Goal: Task Accomplishment & Management: Complete application form

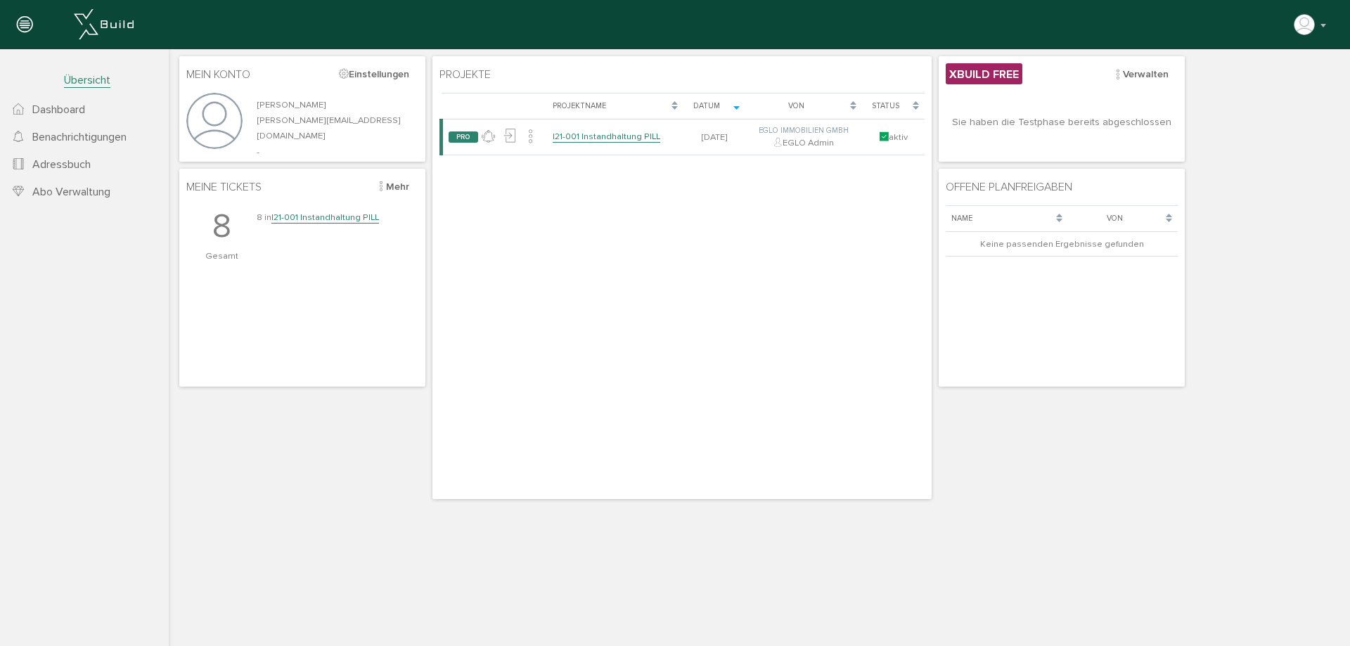
click at [602, 167] on td at bounding box center [615, 211] width 137 height 113
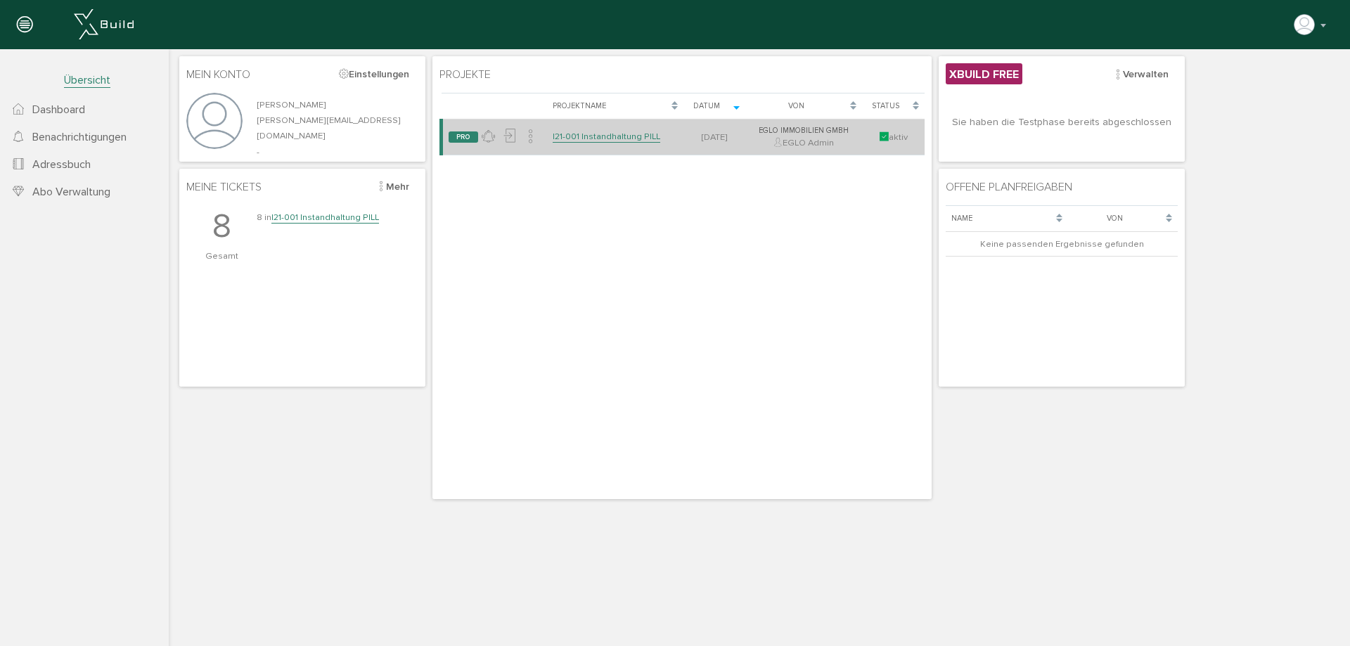
click at [617, 131] on link "I21-001 Instandhaltung PILL" at bounding box center [607, 137] width 108 height 12
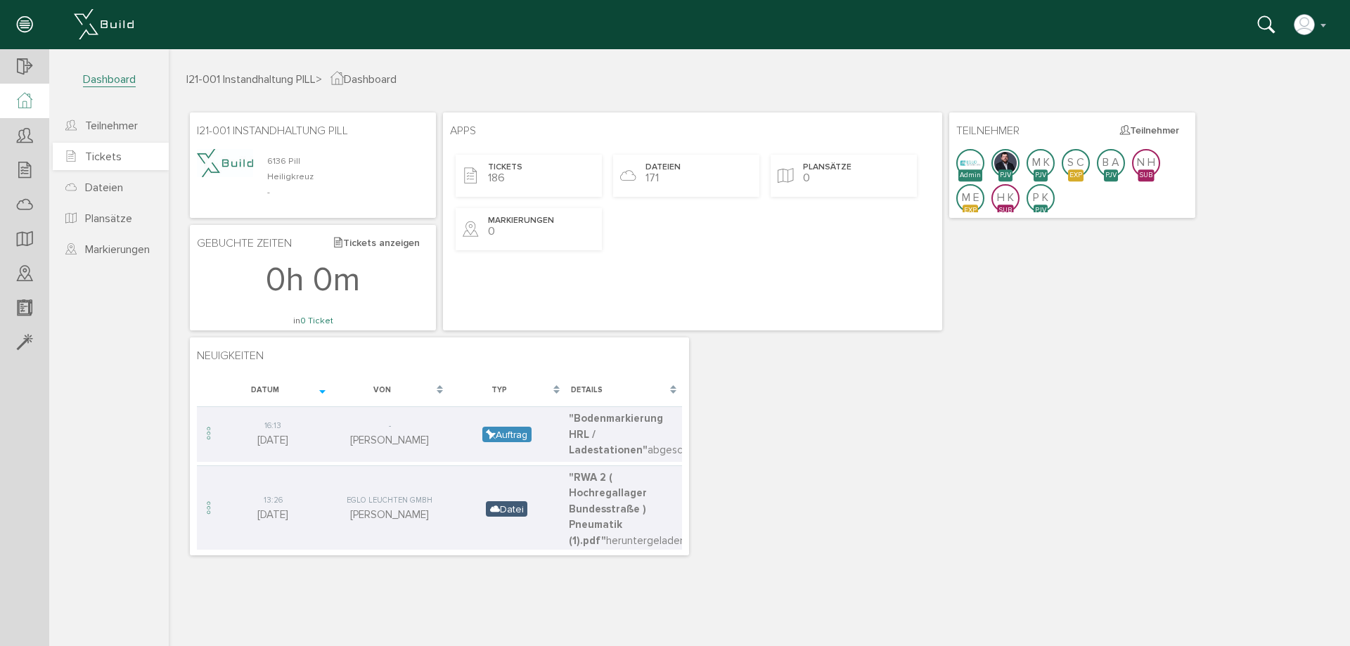
click at [112, 153] on span "Tickets" at bounding box center [103, 157] width 37 height 14
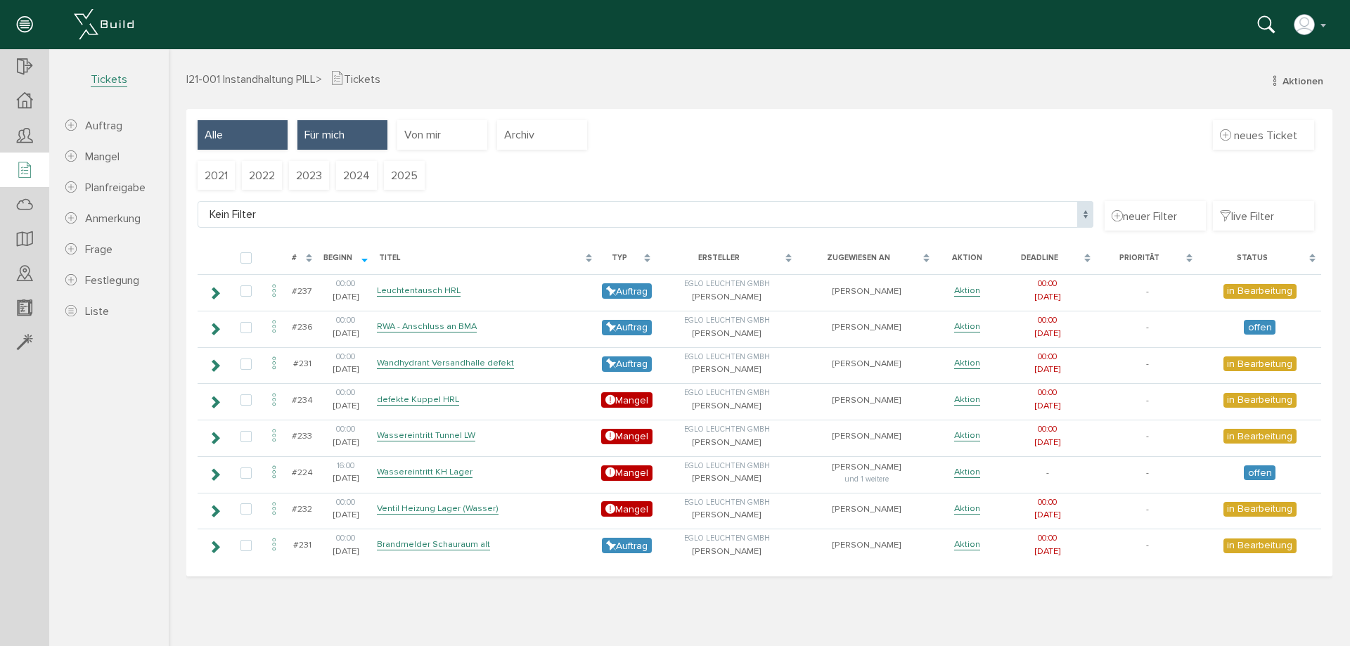
click at [212, 145] on div "Alle" at bounding box center [243, 135] width 90 height 30
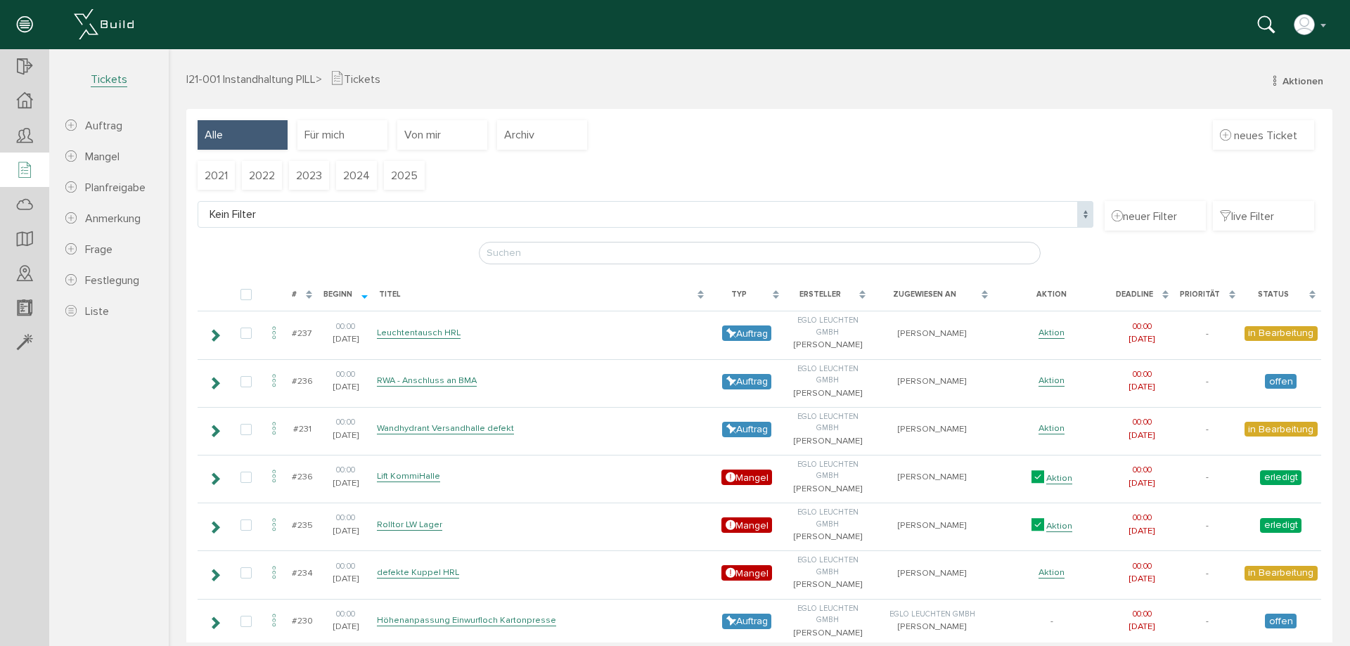
click at [103, 78] on span "Tickets" at bounding box center [109, 79] width 37 height 15
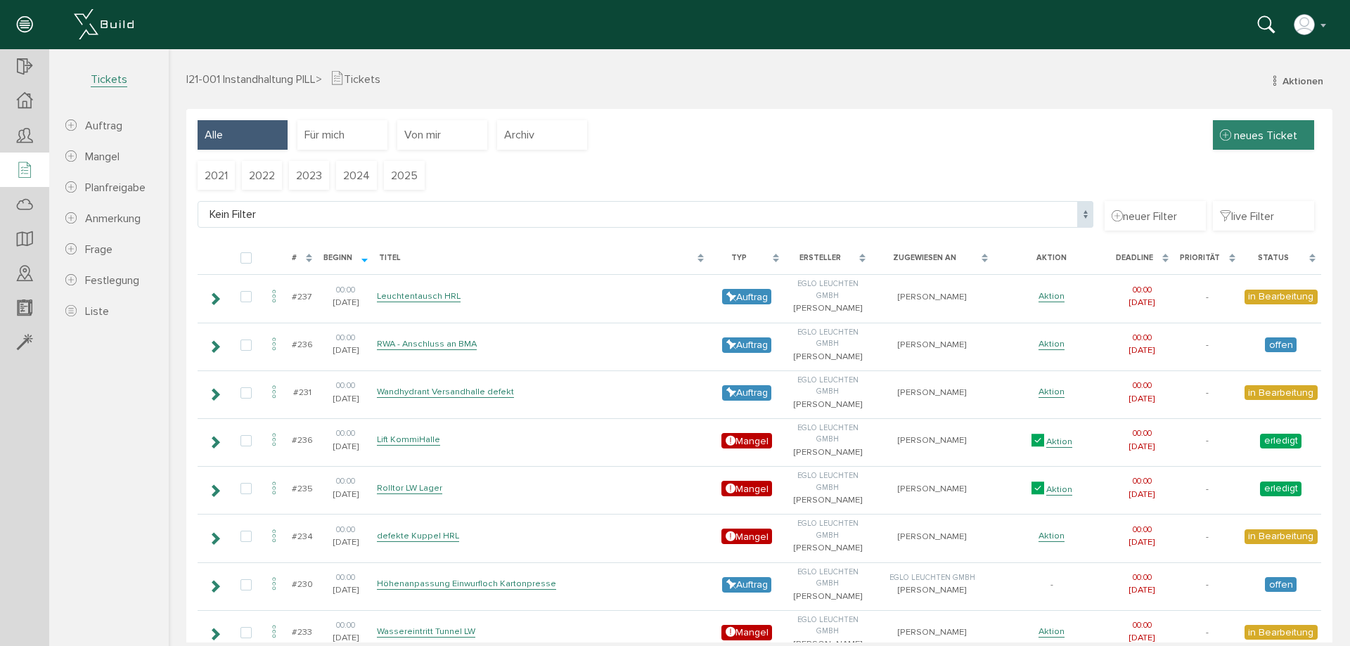
click at [1272, 133] on span "neues Ticket" at bounding box center [1265, 136] width 63 height 14
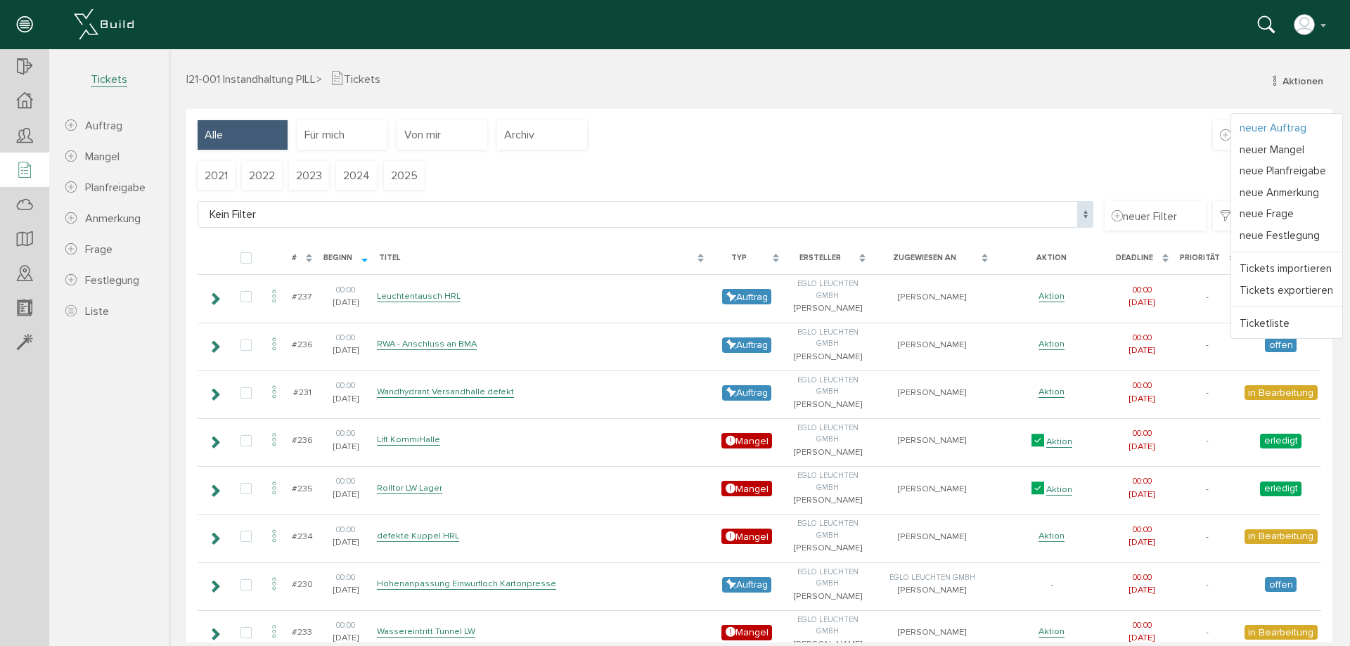
click at [1255, 124] on link "neuer Auftrag" at bounding box center [1286, 128] width 111 height 22
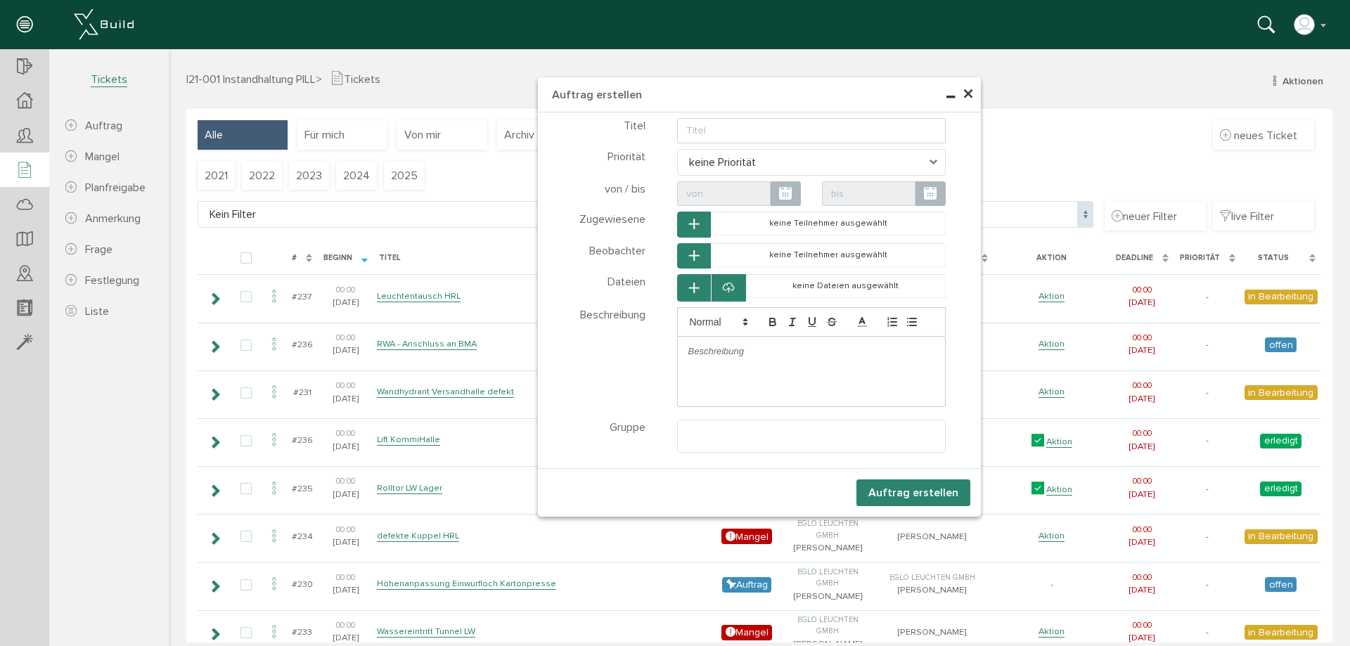
select select
click at [717, 138] on input "text" at bounding box center [811, 130] width 269 height 25
type input "Austausch [PERSON_NAME] Büro Markeding"
click at [691, 222] on icon "button" at bounding box center [694, 225] width 10 height 12
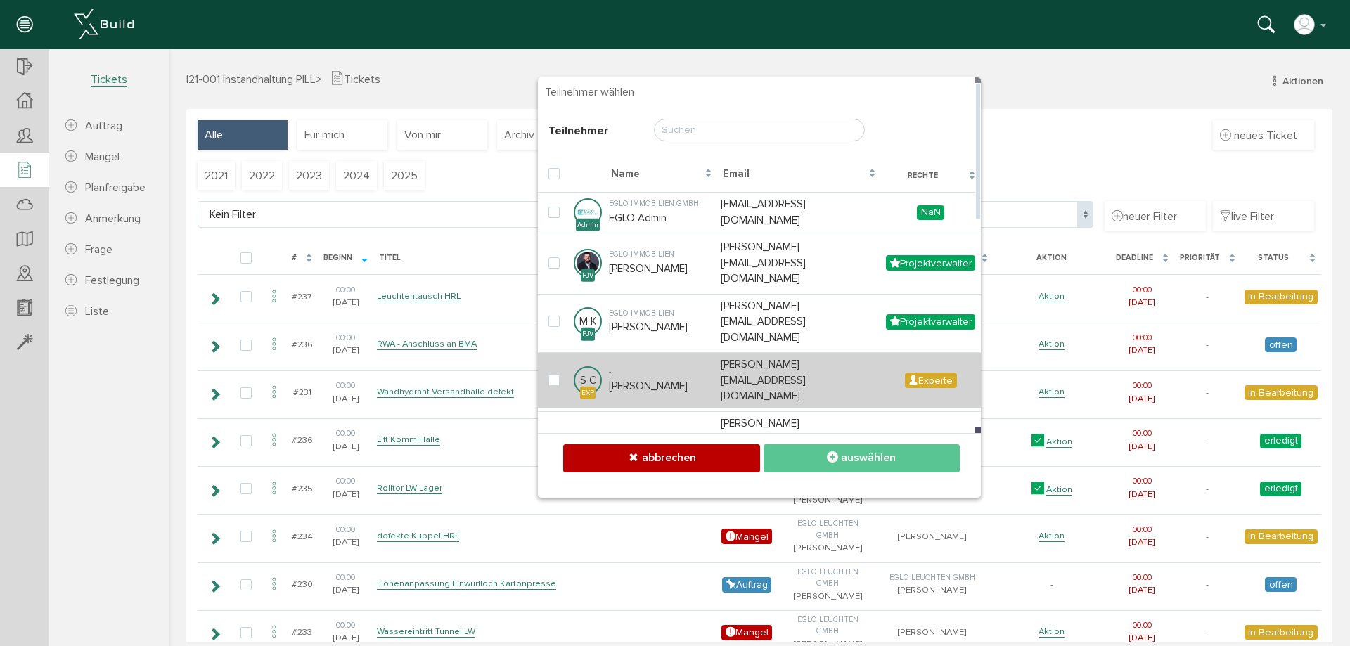
click at [648, 352] on td "- [PERSON_NAME]" at bounding box center [661, 380] width 112 height 56
checkbox input "true"
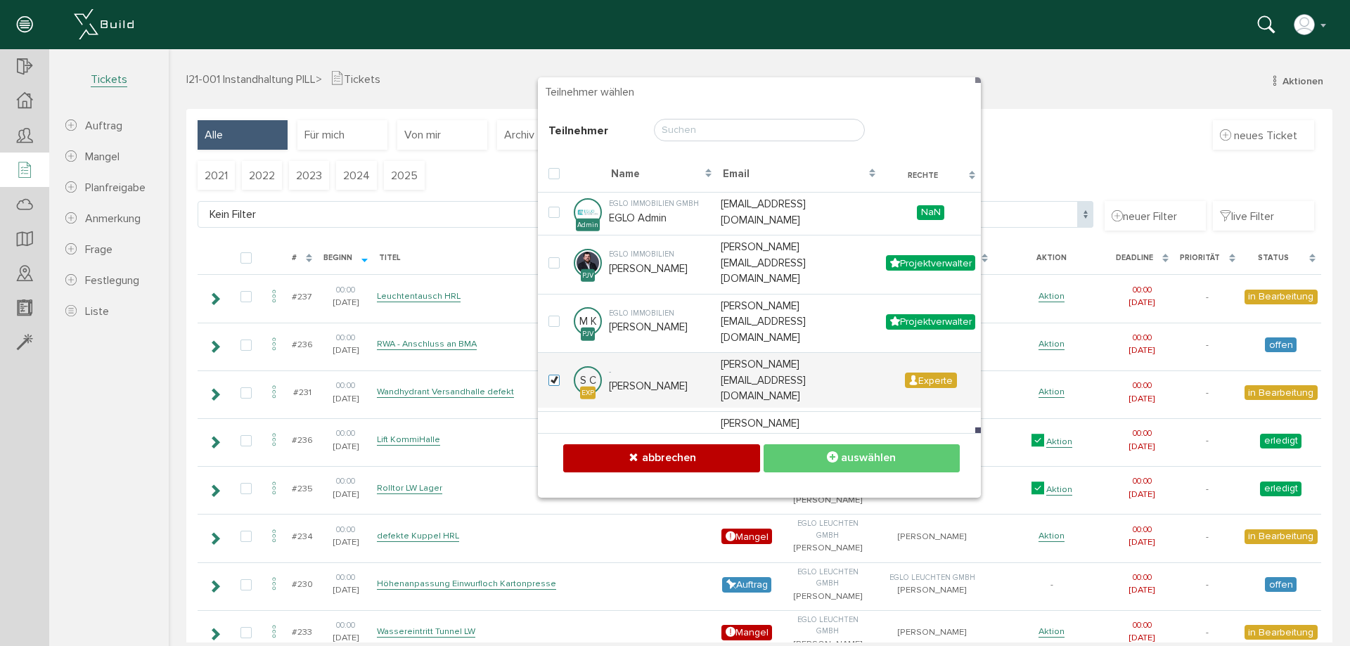
click at [857, 461] on span "auswählen" at bounding box center [868, 458] width 55 height 14
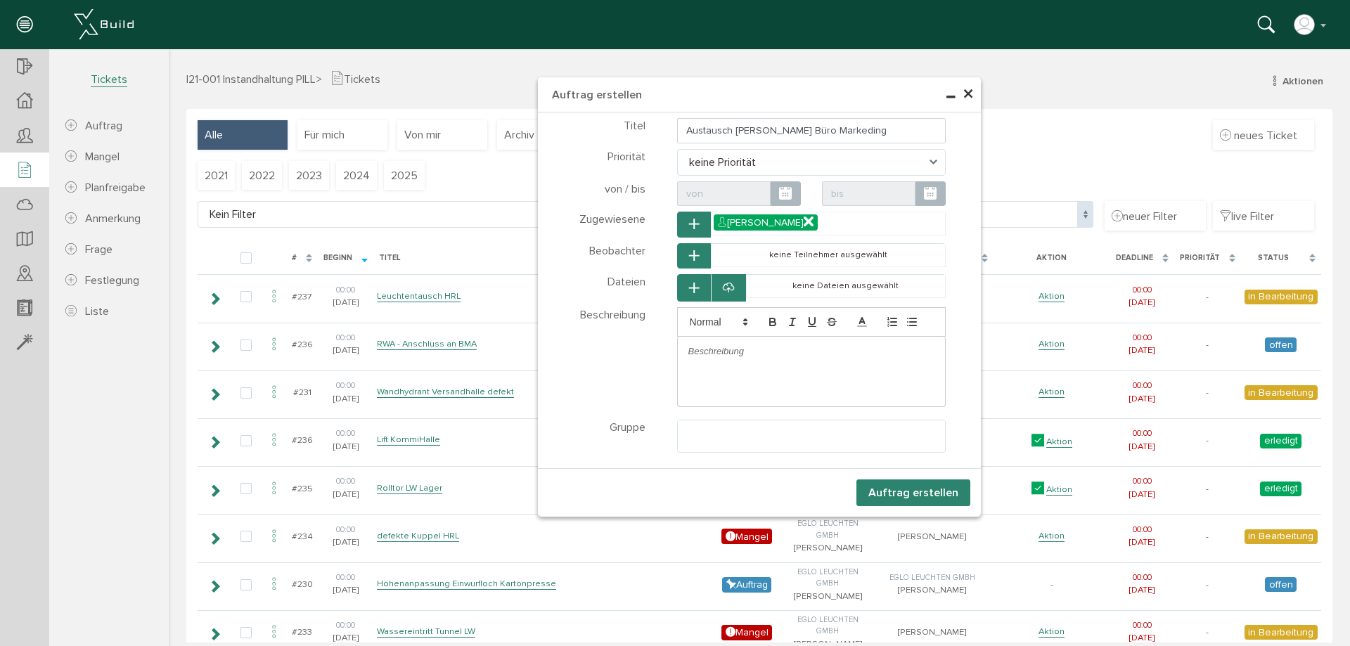
click at [887, 485] on button "Auftrag erstellen" at bounding box center [914, 493] width 114 height 27
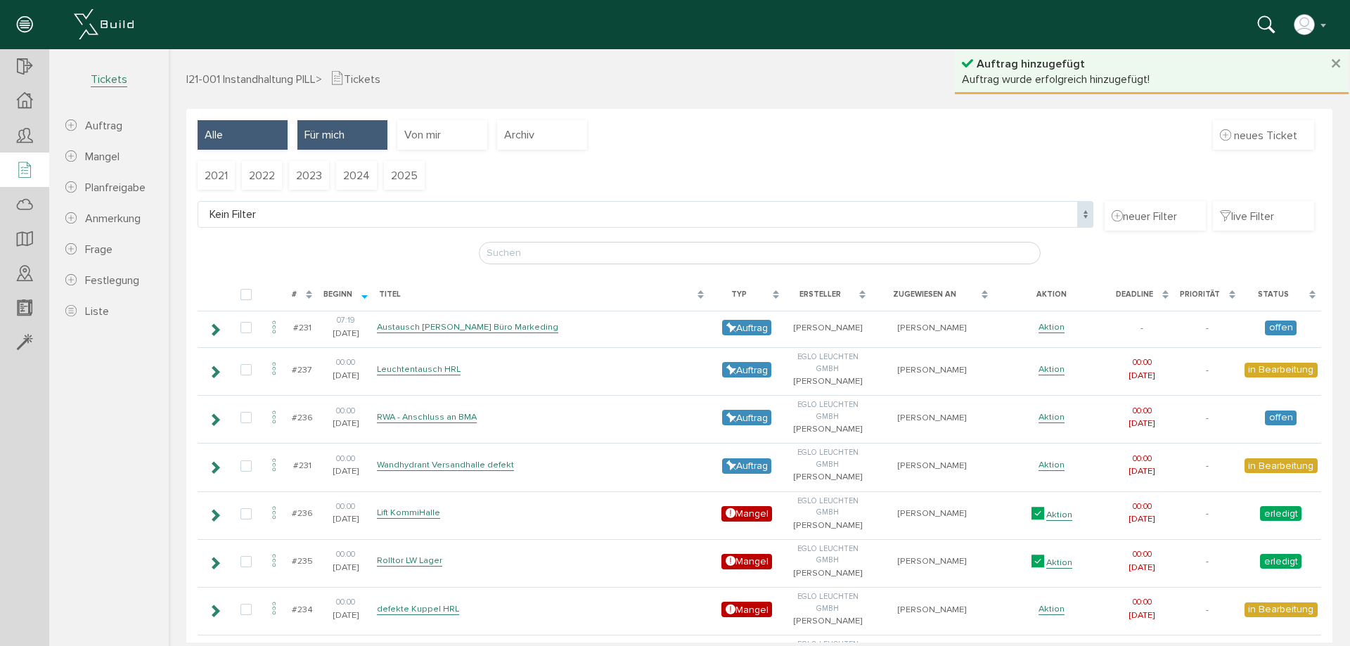
click at [308, 132] on span "Für mich" at bounding box center [325, 134] width 40 height 15
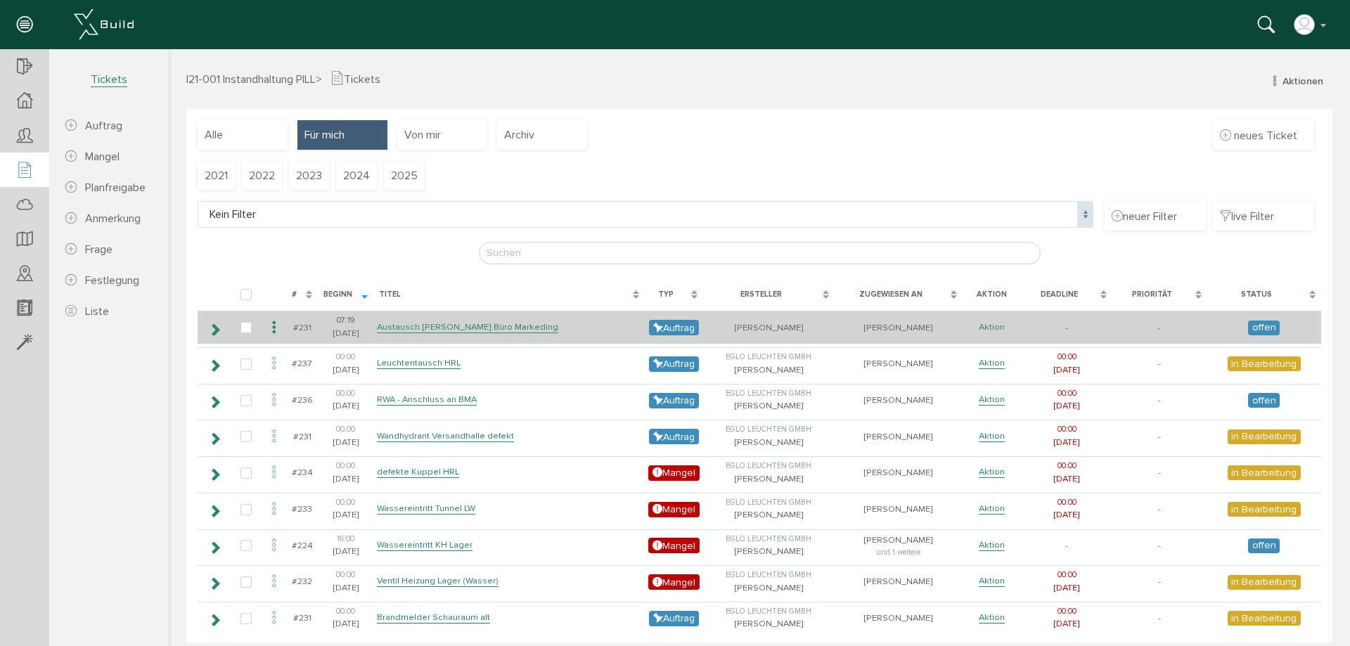
click at [979, 323] on link "Aktion" at bounding box center [992, 327] width 26 height 12
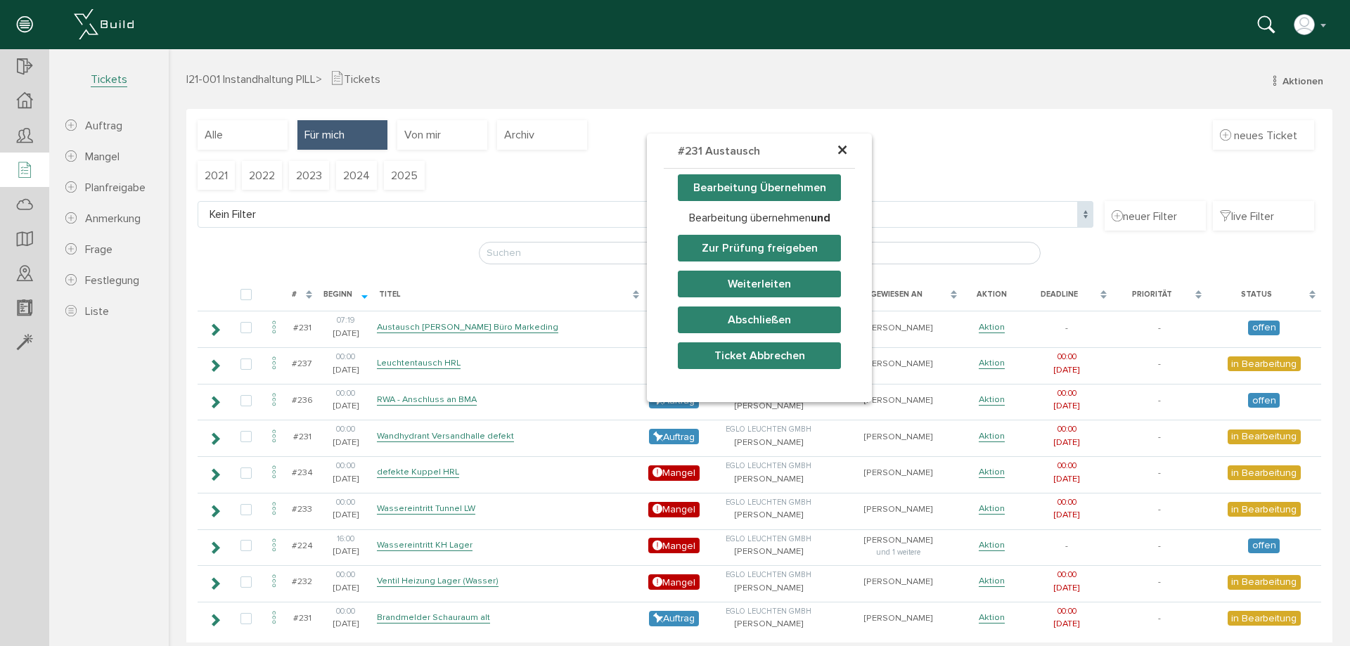
click at [777, 184] on button "Bearbeitung Übernehmen" at bounding box center [759, 187] width 163 height 27
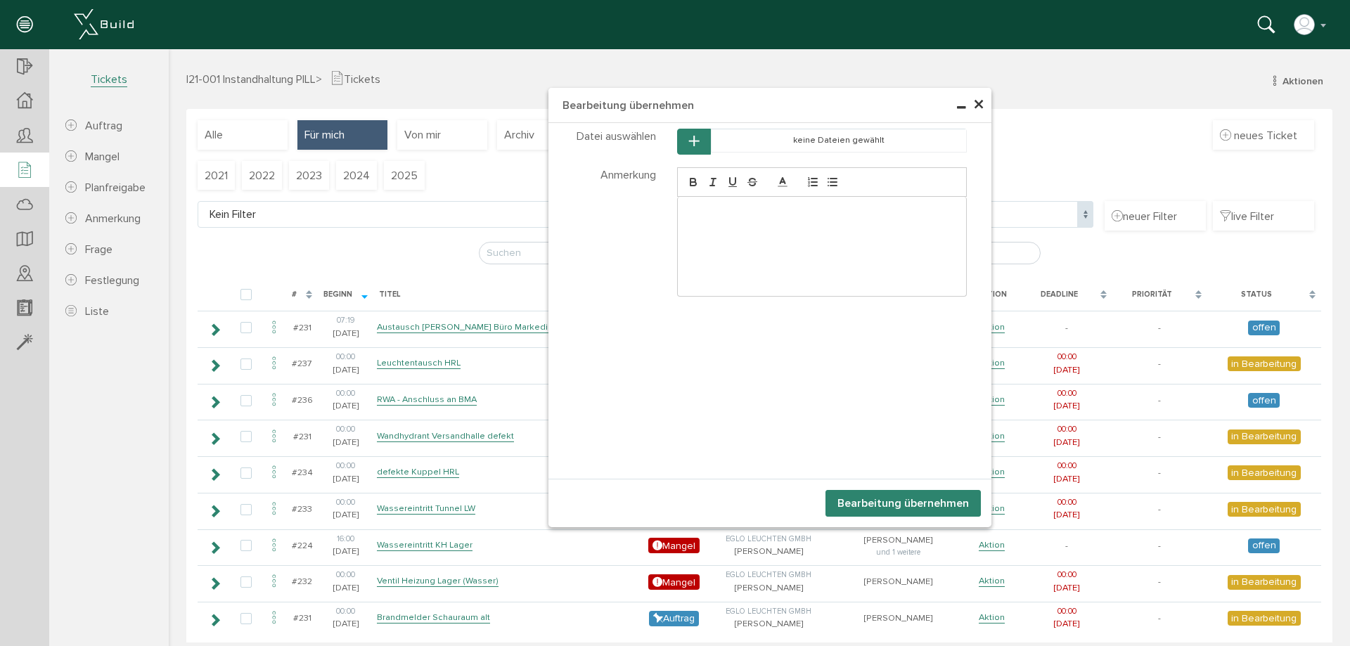
click at [897, 504] on button "Bearbeitung übernehmen" at bounding box center [903, 503] width 155 height 27
